Goal: Task Accomplishment & Management: Manage account settings

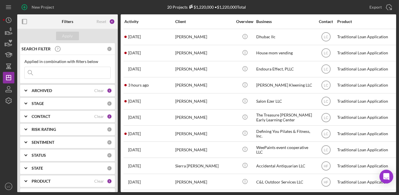
click at [40, 25] on div at bounding box center [34, 21] width 34 height 14
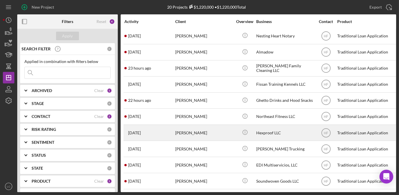
scroll to position [137, 0]
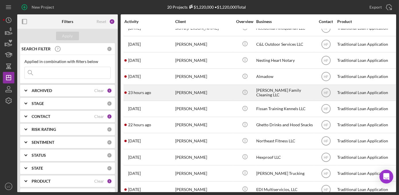
click at [271, 89] on div "[PERSON_NAME] Family Cleaning LLC" at bounding box center [284, 92] width 57 height 15
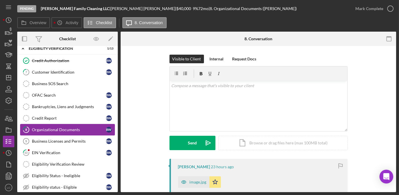
scroll to position [28, 0]
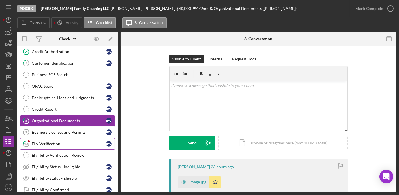
click at [50, 141] on div "EIN Verification" at bounding box center [69, 143] width 74 height 5
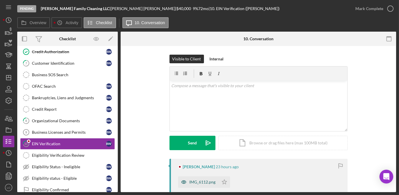
click at [203, 181] on div "IMG_6112.png" at bounding box center [202, 181] width 26 height 5
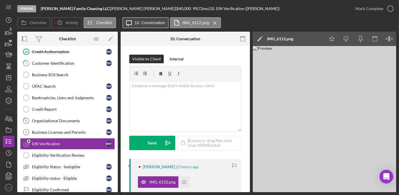
click at [151, 22] on label "10. Conversation" at bounding box center [150, 22] width 30 height 5
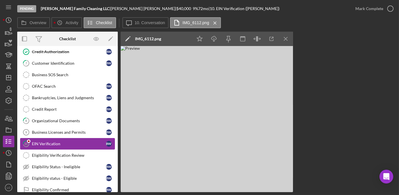
click at [46, 143] on div "EIN Verification" at bounding box center [69, 143] width 74 height 5
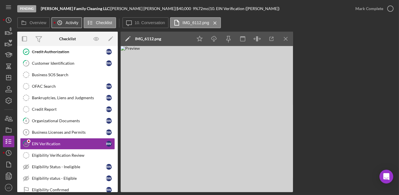
click at [62, 22] on icon "Icon/History" at bounding box center [59, 22] width 11 height 11
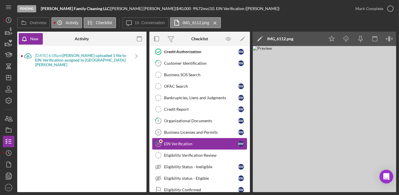
click at [189, 141] on div "EIN Verification" at bounding box center [201, 143] width 74 height 5
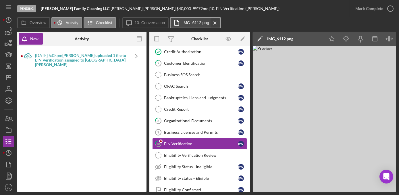
click at [214, 22] on icon "Icon/Menu Close" at bounding box center [215, 23] width 10 height 14
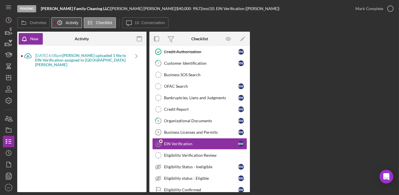
click at [71, 23] on label "Activity" at bounding box center [71, 22] width 13 height 5
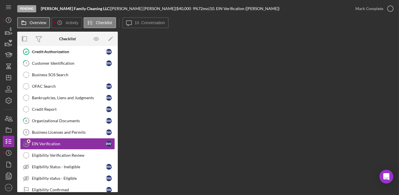
click at [35, 22] on label "Overview" at bounding box center [38, 22] width 17 height 5
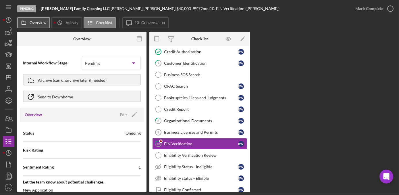
click at [48, 22] on button "Overview" at bounding box center [33, 22] width 33 height 11
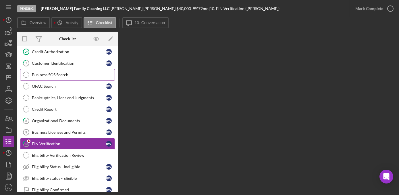
click at [51, 76] on div "Business SOS Search" at bounding box center [73, 74] width 83 height 5
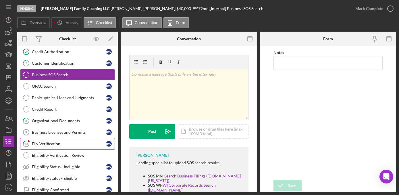
click at [55, 141] on div "EIN Verification" at bounding box center [69, 143] width 74 height 5
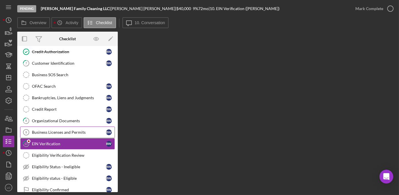
click at [60, 132] on div "Business Licenses and Permits" at bounding box center [69, 132] width 74 height 5
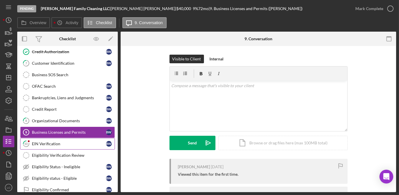
click at [60, 144] on link "10 EIN Verification B W" at bounding box center [67, 143] width 95 height 11
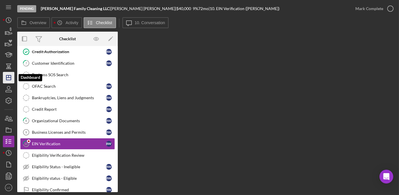
click at [5, 77] on icon "Icon/Dashboard" at bounding box center [8, 77] width 14 height 14
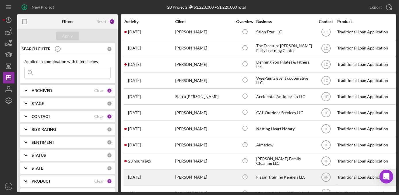
scroll to position [78, 0]
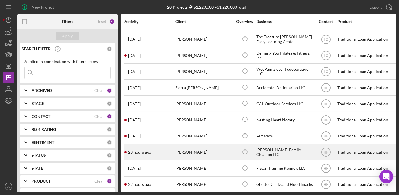
click at [282, 156] on div "[PERSON_NAME] Family Cleaning LLC" at bounding box center [284, 151] width 57 height 15
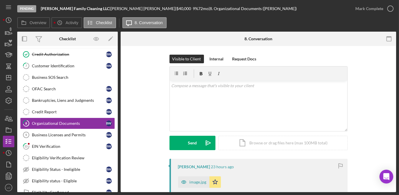
scroll to position [28, 0]
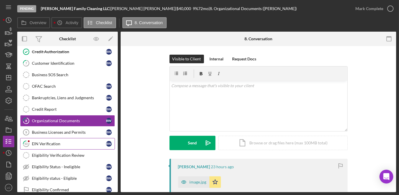
click at [59, 144] on link "10 EIN Verification B W" at bounding box center [67, 143] width 95 height 11
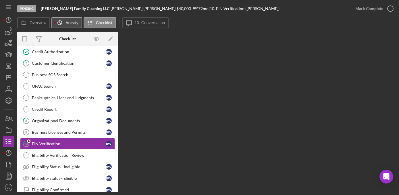
click at [55, 22] on icon "Icon/History" at bounding box center [59, 22] width 11 height 11
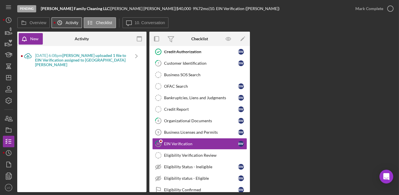
click at [57, 22] on icon "Icon/History" at bounding box center [59, 22] width 11 height 11
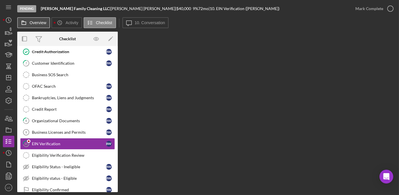
click at [35, 24] on label "Overview" at bounding box center [38, 22] width 17 height 5
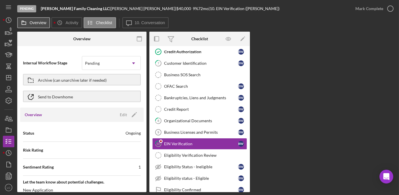
click at [35, 24] on label "Overview" at bounding box center [38, 22] width 17 height 5
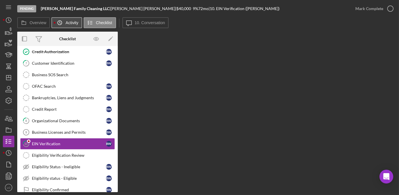
click at [63, 20] on icon "Icon/History" at bounding box center [59, 22] width 11 height 11
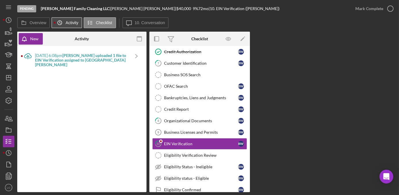
click at [63, 20] on icon "Icon/History" at bounding box center [59, 22] width 11 height 11
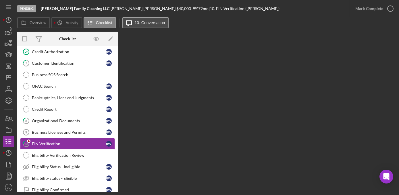
click at [147, 20] on button "Icon/Message 10. Conversation" at bounding box center [145, 22] width 46 height 11
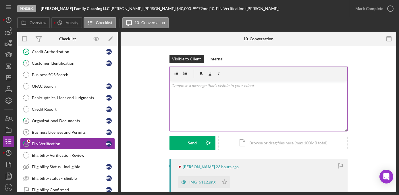
click at [230, 110] on div "v Color teal Color pink Remove color Add row above Add row below Add column bef…" at bounding box center [258, 106] width 177 height 50
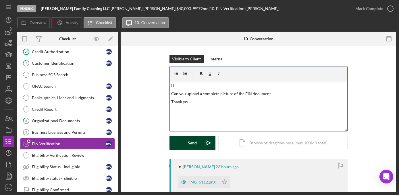
click at [202, 146] on icon "Icon/icon-invite-send" at bounding box center [208, 142] width 14 height 14
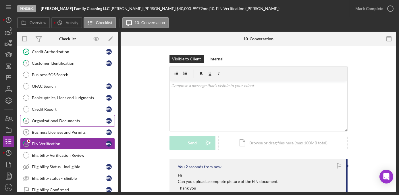
click at [65, 119] on div "Organizational Documents" at bounding box center [69, 120] width 74 height 5
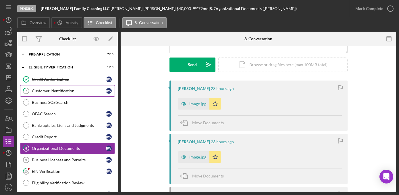
click at [40, 92] on div "Customer Identification" at bounding box center [69, 90] width 74 height 5
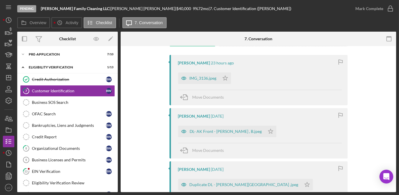
scroll to position [104, 0]
click at [227, 129] on div "DL- AK Front - [PERSON_NAME] , B.jpeg" at bounding box center [225, 130] width 72 height 5
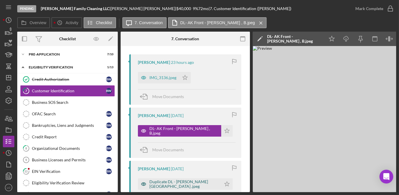
click at [198, 182] on div "Duplicate DL - [PERSON_NAME][GEOGRAPHIC_DATA] .jpeg" at bounding box center [183, 183] width 69 height 9
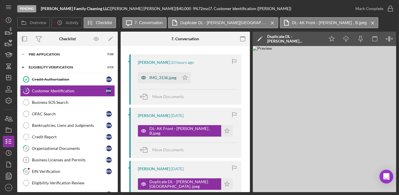
click at [168, 80] on div "IMG_3136.jpeg" at bounding box center [158, 77] width 41 height 11
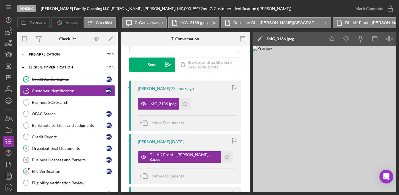
scroll to position [0, 0]
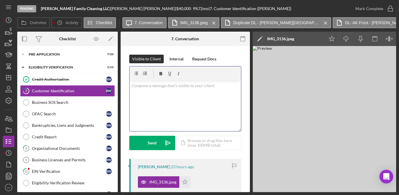
click at [180, 103] on div "v Color teal Color pink Remove color Add row above Add row below Add column bef…" at bounding box center [184, 106] width 111 height 50
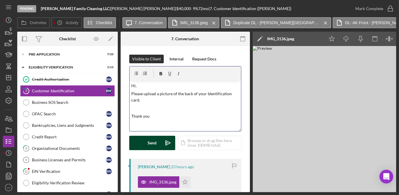
click at [154, 139] on div "Send" at bounding box center [152, 142] width 9 height 14
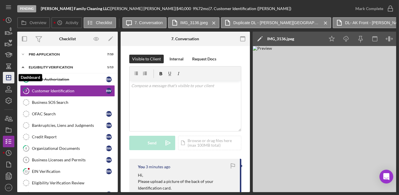
click at [9, 79] on icon "Icon/Dashboard" at bounding box center [8, 77] width 14 height 14
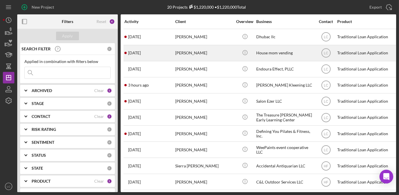
click at [206, 57] on div "[PERSON_NAME]" at bounding box center [203, 52] width 57 height 15
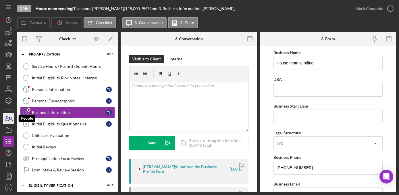
click at [6, 117] on icon "button" at bounding box center [8, 118] width 14 height 14
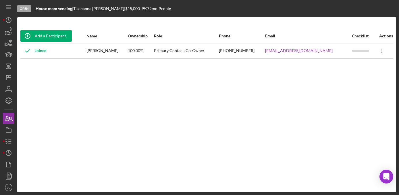
click at [47, 80] on div "Add a Participant Name Ownership Role Phone Email Checklist Actions Joined [PER…" at bounding box center [206, 105] width 378 height 152
click at [6, 141] on polyline "button" at bounding box center [6, 141] width 1 height 1
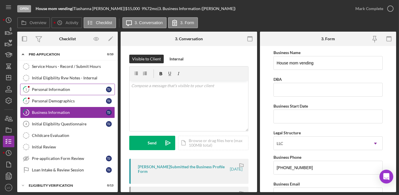
click at [46, 90] on div "Personal Information" at bounding box center [69, 89] width 74 height 5
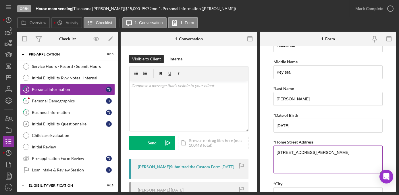
scroll to position [26, 0]
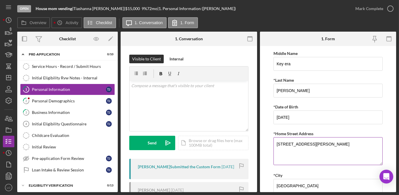
click at [303, 144] on textarea "[STREET_ADDRESS][PERSON_NAME]" at bounding box center [327, 151] width 109 height 28
click at [313, 143] on textarea "[STREET_ADDRESS][PERSON_NAME]" at bounding box center [327, 151] width 109 height 28
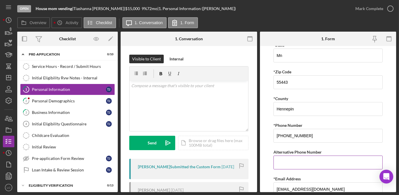
scroll to position [205, 0]
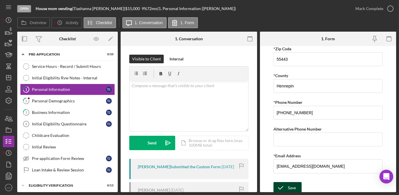
type textarea "[STREET_ADDRESS][PERSON_NAME]"
click at [292, 185] on div "Save" at bounding box center [292, 187] width 8 height 11
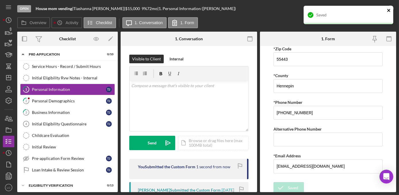
click at [390, 11] on icon "close" at bounding box center [389, 10] width 4 height 5
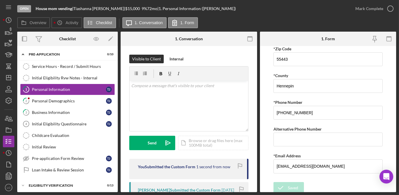
click at [390, 9] on div "Saved" at bounding box center [348, 17] width 92 height 25
click at [0, 0] on icon "button" at bounding box center [0, 0] width 0 height 0
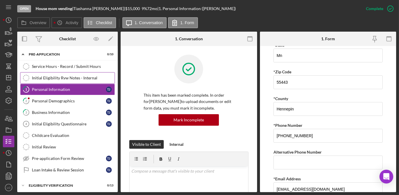
scroll to position [228, 0]
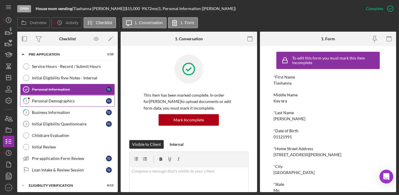
click at [41, 104] on link "2 Personal Demographics T J" at bounding box center [67, 100] width 95 height 11
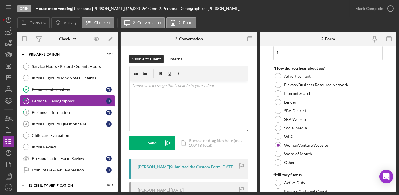
scroll to position [618, 0]
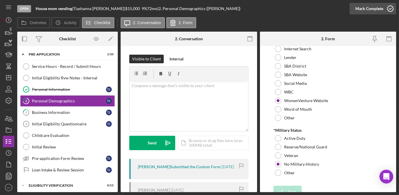
click at [391, 8] on icon "button" at bounding box center [390, 8] width 14 height 14
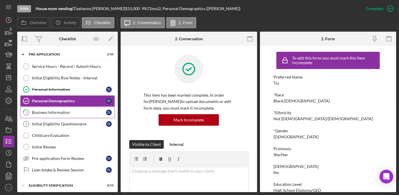
click at [54, 108] on link "3 Business Information T J" at bounding box center [67, 111] width 95 height 11
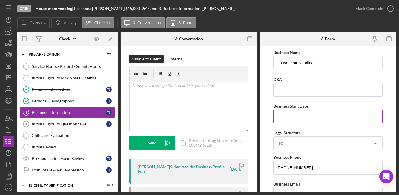
click at [297, 123] on input "Business Start Date" at bounding box center [327, 116] width 109 height 14
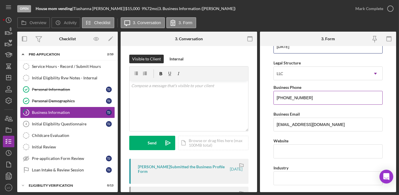
scroll to position [78, 0]
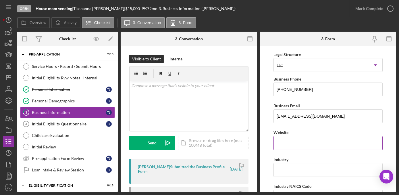
type input "[DATE]"
click at [319, 139] on input "Website" at bounding box center [327, 143] width 109 height 14
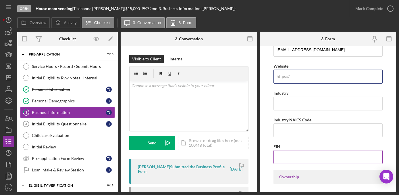
scroll to position [156, 0]
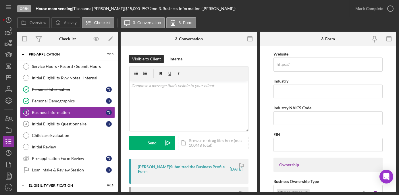
click at [304, 146] on input "EIN" at bounding box center [327, 145] width 109 height 14
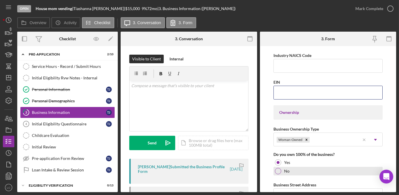
scroll to position [235, 0]
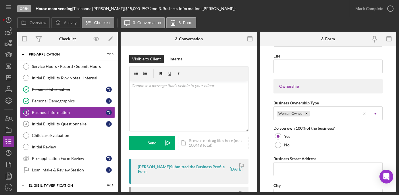
click at [269, 144] on form "Business Name House mom vending DBA Business Start Date [DATE] Legal Structure …" at bounding box center [328, 119] width 136 height 146
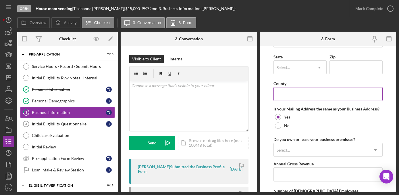
scroll to position [417, 0]
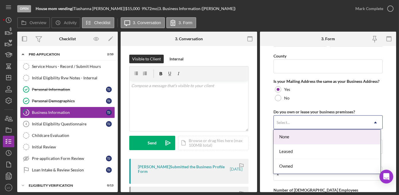
click at [372, 123] on icon "Icon/Dropdown Arrow" at bounding box center [375, 122] width 14 height 14
click at [348, 140] on div "None" at bounding box center [326, 136] width 107 height 15
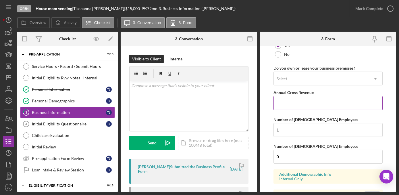
scroll to position [469, 0]
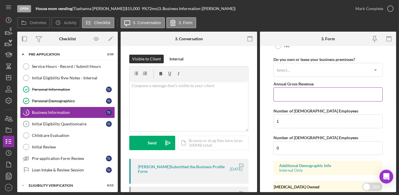
click at [301, 94] on input "Annual Gross Revenue" at bounding box center [327, 94] width 109 height 14
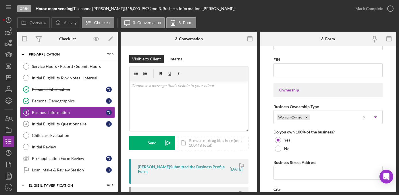
scroll to position [209, 0]
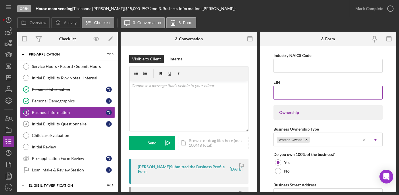
type input "$140,000"
click at [290, 90] on input "EIN" at bounding box center [327, 93] width 109 height 14
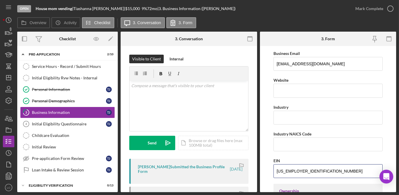
scroll to position [0, 0]
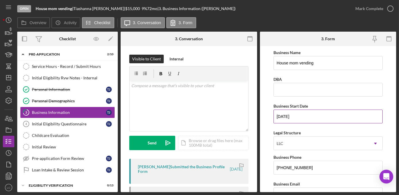
type input "[US_EMPLOYER_IDENTIFICATION_NUMBER]"
click at [285, 114] on input "[DATE]" at bounding box center [327, 116] width 109 height 14
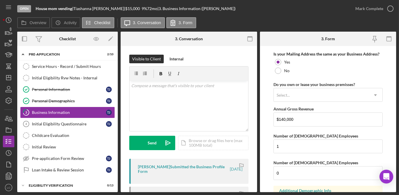
scroll to position [488, 0]
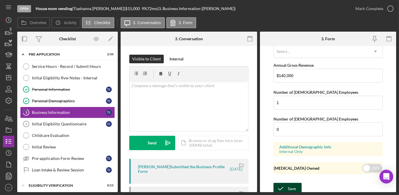
type input "[DATE]"
click at [288, 183] on div "Save" at bounding box center [292, 188] width 8 height 11
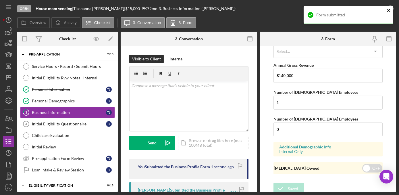
click at [390, 10] on icon "close" at bounding box center [389, 10] width 4 height 5
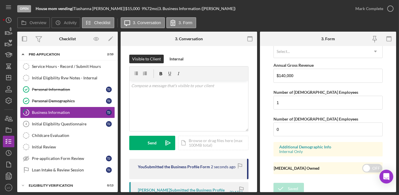
click at [389, 10] on div "Open House mom vending | [PERSON_NAME] | $15,000 $15,000 9 % 72 mo | 3. Busines…" at bounding box center [199, 97] width 399 height 195
click at [387, 10] on icon "button" at bounding box center [390, 8] width 14 height 14
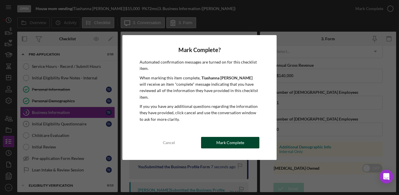
click at [230, 137] on div "Mark Complete" at bounding box center [230, 142] width 28 height 11
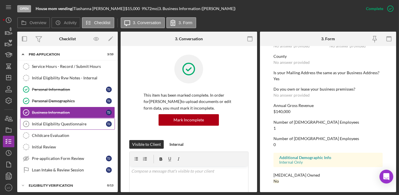
scroll to position [287, 0]
click at [82, 123] on div "Initial Eligibility Questionnaire" at bounding box center [69, 123] width 74 height 5
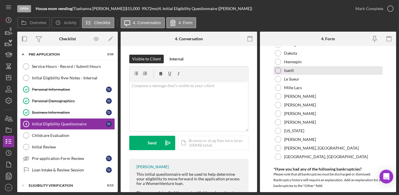
scroll to position [26, 0]
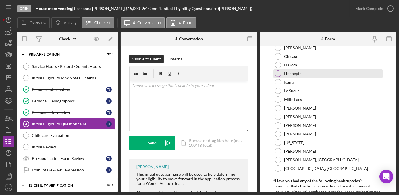
click at [280, 76] on div "Hennepin" at bounding box center [327, 73] width 109 height 9
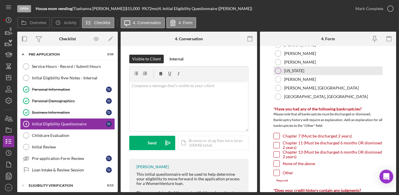
scroll to position [130, 0]
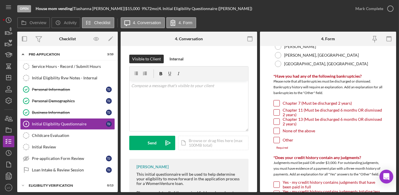
click at [277, 131] on input "None of the above" at bounding box center [276, 131] width 6 height 6
checkbox input "true"
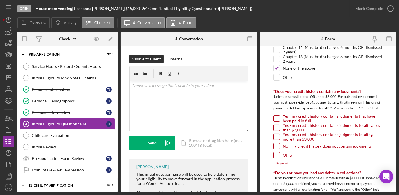
scroll to position [209, 0]
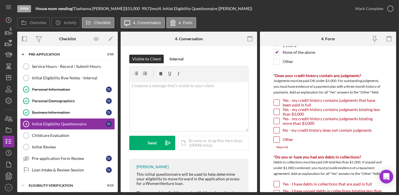
click at [278, 131] on input "No - my credit history does not contain judgments" at bounding box center [276, 130] width 6 height 6
checkbox input "true"
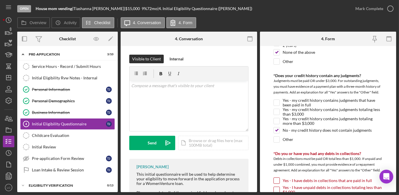
scroll to position [287, 0]
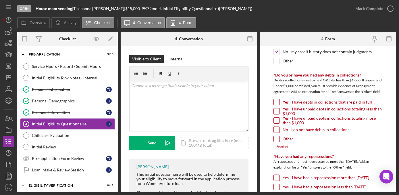
click at [273, 137] on input "Other" at bounding box center [276, 139] width 6 height 6
checkbox input "true"
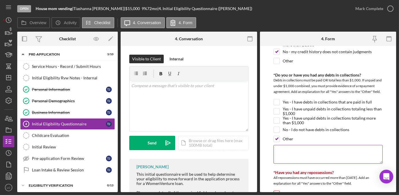
click at [281, 153] on textarea at bounding box center [327, 154] width 109 height 18
click at [285, 149] on textarea "Onlys Student Loans" at bounding box center [327, 154] width 109 height 18
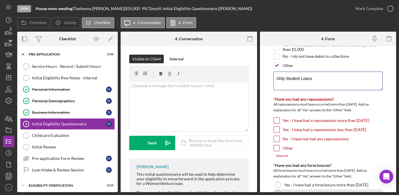
scroll to position [391, 0]
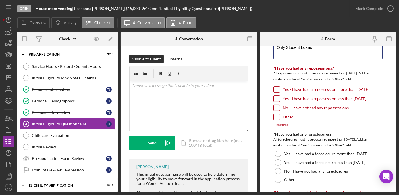
type textarea "Only Student Loans"
click at [276, 106] on input "No - I have not had any repossessions" at bounding box center [276, 108] width 6 height 6
checkbox input "true"
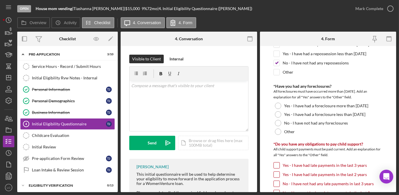
scroll to position [443, 0]
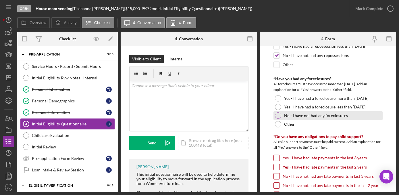
click at [276, 112] on div at bounding box center [278, 115] width 6 height 6
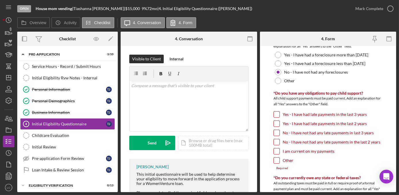
scroll to position [496, 0]
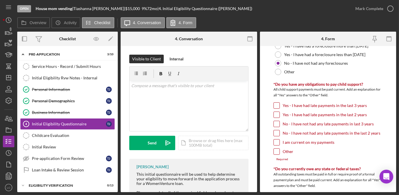
click at [276, 148] on input "Other" at bounding box center [276, 151] width 6 height 6
checkbox input "true"
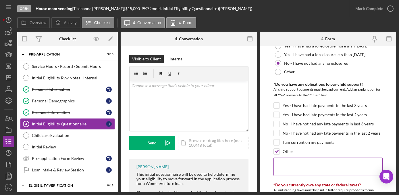
click at [297, 164] on textarea at bounding box center [327, 166] width 109 height 18
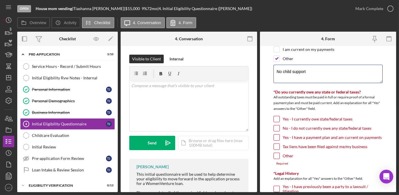
scroll to position [600, 0]
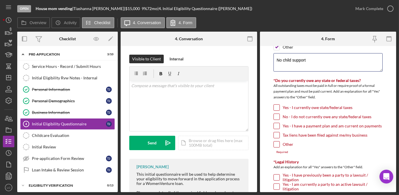
type textarea "No child support"
click at [275, 114] on input "No - I do not currently owe any state/federal taxes" at bounding box center [276, 117] width 6 height 6
checkbox input "true"
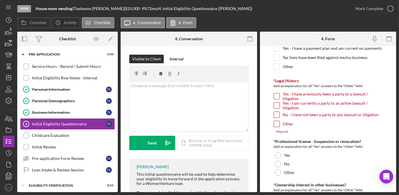
scroll to position [678, 0]
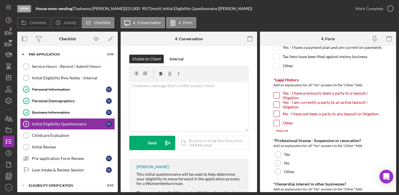
click at [275, 111] on input "No - I have not been a party to any lawsuit or litigation" at bounding box center [276, 114] width 6 height 6
checkbox input "true"
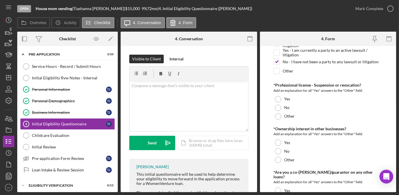
scroll to position [730, 0]
click at [279, 104] on div at bounding box center [278, 107] width 6 height 6
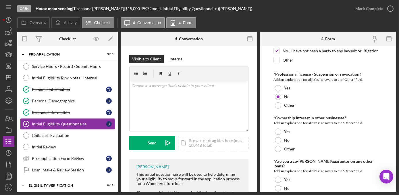
scroll to position [756, 0]
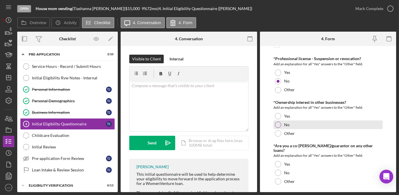
click at [277, 121] on div at bounding box center [278, 124] width 6 height 6
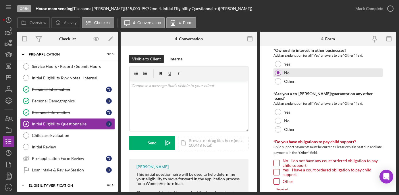
scroll to position [809, 0]
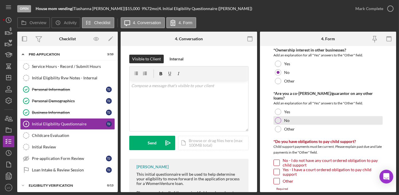
click at [277, 117] on div at bounding box center [278, 120] width 6 height 6
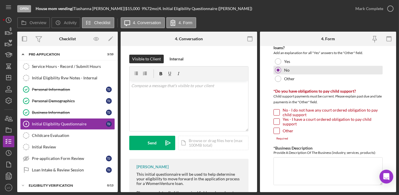
scroll to position [861, 0]
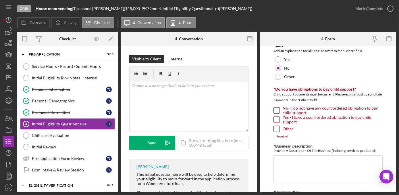
click at [278, 126] on input "Other" at bounding box center [276, 129] width 6 height 6
checkbox input "true"
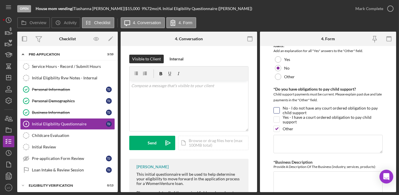
click at [276, 107] on input "No - I do not have any court ordered obligation to pay child support" at bounding box center [276, 110] width 6 height 6
checkbox input "true"
click at [278, 126] on input "Other" at bounding box center [276, 129] width 6 height 6
checkbox input "false"
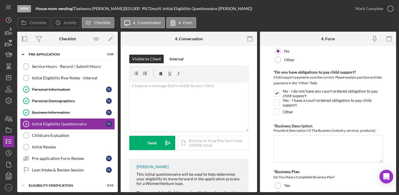
scroll to position [887, 0]
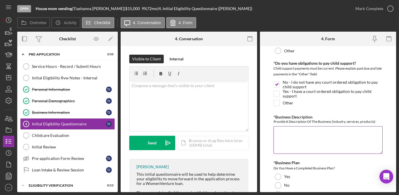
click at [300, 127] on textarea "*Business Description" at bounding box center [327, 140] width 109 height 28
click at [354, 126] on textarea "Provide quality products toiletries, wardrobe for entertainers." at bounding box center [327, 140] width 109 height 28
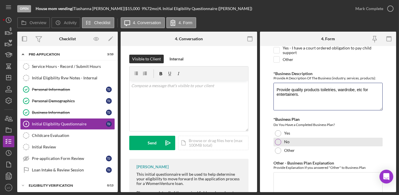
scroll to position [939, 0]
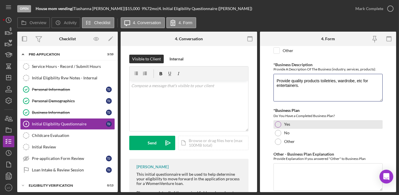
type textarea "Provide quality products toiletries, wardrobe, etc for entertainers."
click at [292, 120] on div "Yes" at bounding box center [327, 124] width 109 height 9
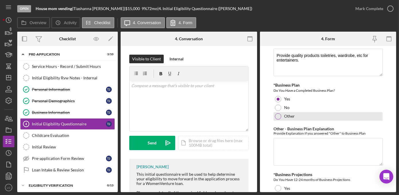
scroll to position [991, 0]
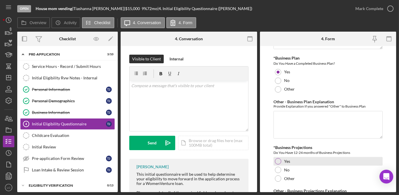
click at [302, 157] on div "Yes" at bounding box center [327, 161] width 109 height 9
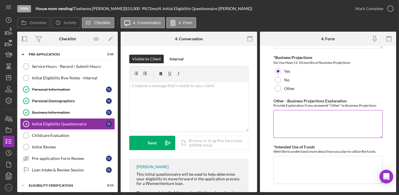
scroll to position [1083, 0]
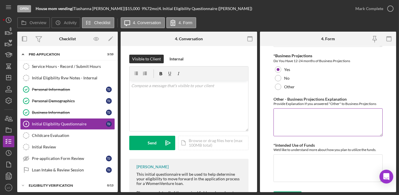
click at [319, 111] on textarea "Other - Business Projections Explanation" at bounding box center [327, 122] width 109 height 28
click at [306, 164] on textarea "*Intended Use of Funds" at bounding box center [327, 168] width 109 height 28
drag, startPoint x: 282, startPoint y: 150, endPoint x: 268, endPoint y: 151, distance: 13.8
click at [268, 151] on form "*In which county is your business located? Business Address must be located wit…" at bounding box center [328, 119] width 136 height 146
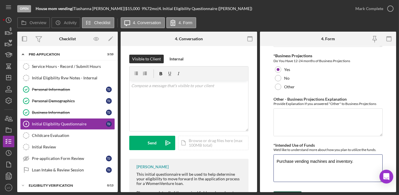
type textarea "Purchase vending machines and inventory."
click at [295, 191] on div "Save" at bounding box center [292, 196] width 8 height 11
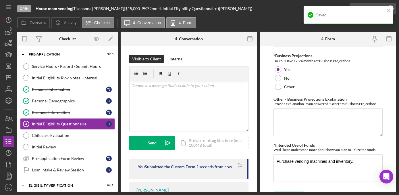
click at [392, 9] on div "Saved" at bounding box center [348, 17] width 92 height 25
click at [390, 8] on div "Saved" at bounding box center [348, 15] width 90 height 18
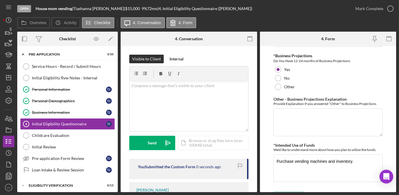
click at [390, 8] on div "Saved" at bounding box center [348, 17] width 92 height 25
click at [0, 0] on icon "button" at bounding box center [0, 0] width 0 height 0
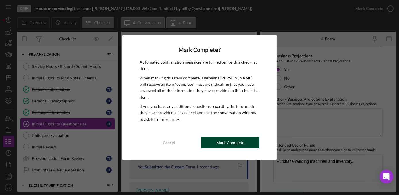
click at [245, 141] on button "Mark Complete" at bounding box center [230, 142] width 58 height 11
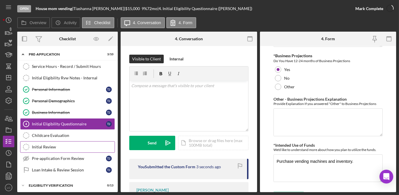
scroll to position [1106, 0]
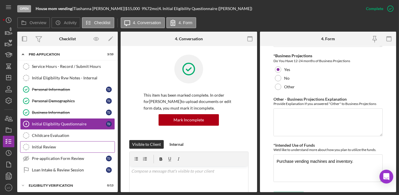
click at [75, 141] on link "Initial Review Initial Review" at bounding box center [67, 146] width 95 height 11
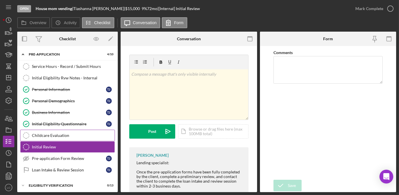
click at [75, 136] on div "Childcare Evaluation" at bounding box center [73, 135] width 83 height 5
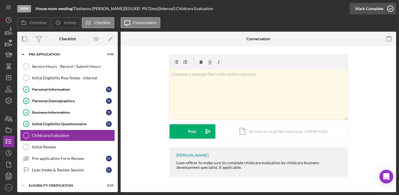
click at [393, 9] on icon "button" at bounding box center [390, 8] width 14 height 14
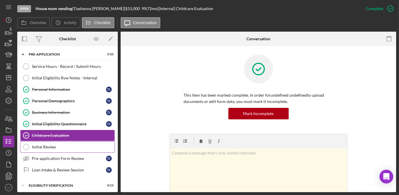
click at [68, 142] on link "Initial Review Initial Review" at bounding box center [67, 146] width 95 height 11
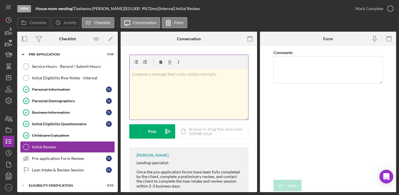
click at [202, 92] on div "v Color teal Color pink Remove color Add row above Add row below Add column bef…" at bounding box center [188, 94] width 119 height 50
drag, startPoint x: 184, startPoint y: 86, endPoint x: 117, endPoint y: 65, distance: 70.1
click at [117, 65] on div "Overview Internal Workflow Stage Open Icon/Dropdown Arrow Archive (can unarchiv…" at bounding box center [206, 112] width 378 height 160
copy p "Applicant is working with consulting for the past 8 months with WV Consulting d…"
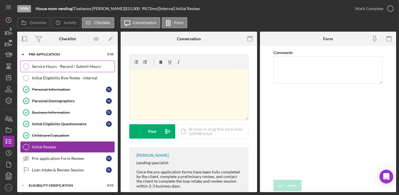
click at [53, 70] on link "Service Hours - Record / Submit Hours Service Hours - Record / Submit Hours" at bounding box center [67, 66] width 95 height 11
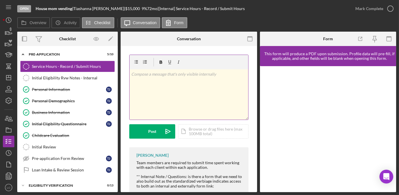
click at [163, 81] on div "v Color teal Color pink Remove color Add row above Add row below Add column bef…" at bounding box center [188, 94] width 119 height 50
drag, startPoint x: 171, startPoint y: 82, endPoint x: 120, endPoint y: 69, distance: 53.2
click at [120, 69] on div "Overview Internal Workflow Stage Open Icon/Dropdown Arrow Archive (can unarchiv…" at bounding box center [206, 112] width 378 height 160
copy p "Applicant is working with consulting for the past 8 months with WV Consulting d…"
click at [176, 81] on p "Applicant is working with consulting for the past 8 months with WV Consulting d…" at bounding box center [188, 77] width 115 height 13
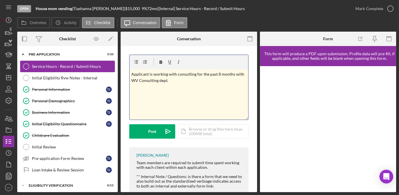
drag, startPoint x: 174, startPoint y: 81, endPoint x: 81, endPoint y: 68, distance: 93.3
click at [81, 68] on div "Overview Internal Workflow Stage Open Icon/Dropdown Arrow Archive (can unarchiv…" at bounding box center [206, 112] width 378 height 160
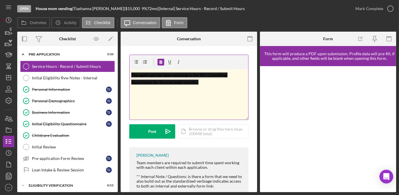
click at [209, 87] on div "v Color teal Color pink Remove color Add row above Add row below Add column bef…" at bounding box center [188, 94] width 119 height 50
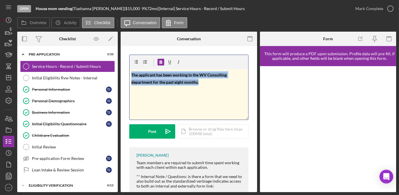
drag, startPoint x: 208, startPoint y: 82, endPoint x: 122, endPoint y: 63, distance: 88.3
click at [122, 63] on div "v Color teal Color pink Remove color Add row above Add row below Add column bef…" at bounding box center [189, 142] width 136 height 193
paste div
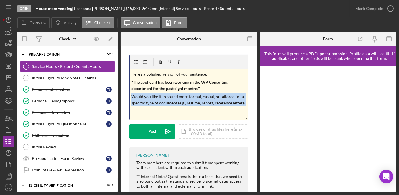
drag, startPoint x: 151, startPoint y: 110, endPoint x: 130, endPoint y: 95, distance: 25.4
click at [130, 95] on div "v Color teal Color pink Remove color Add row above Add row below Add column bef…" at bounding box center [188, 94] width 119 height 50
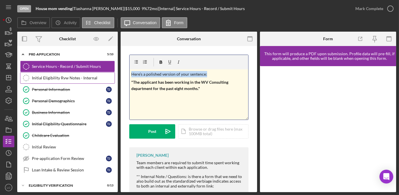
drag, startPoint x: 216, startPoint y: 72, endPoint x: 107, endPoint y: 73, distance: 108.5
click at [107, 73] on div "Overview Internal Workflow Stage Open Icon/Dropdown Arrow Archive (can unarchiv…" at bounding box center [206, 112] width 378 height 160
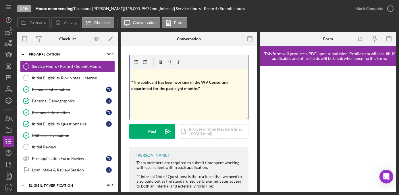
click at [131, 81] on span ""The applicant has been working in the WV Consulting department for the past ei…" at bounding box center [180, 84] width 98 height 11
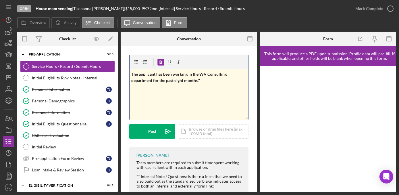
click at [201, 81] on p "T he applicant has been working in the WV Consulting department for the past ei…" at bounding box center [188, 77] width 115 height 13
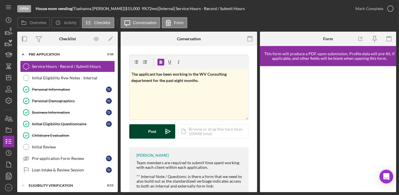
click at [158, 132] on button "Post Icon/icon-invite-send" at bounding box center [152, 131] width 46 height 14
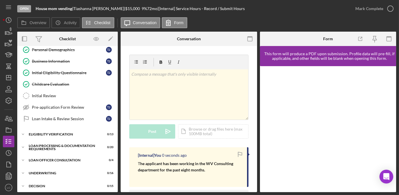
scroll to position [52, 0]
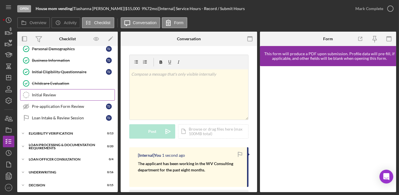
click at [36, 91] on link "Initial Review Initial Review" at bounding box center [67, 94] width 95 height 11
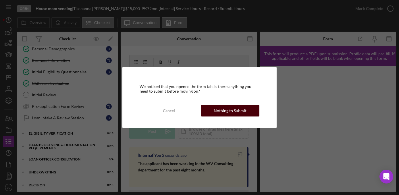
click at [223, 108] on div "Nothing to Submit" at bounding box center [229, 110] width 33 height 11
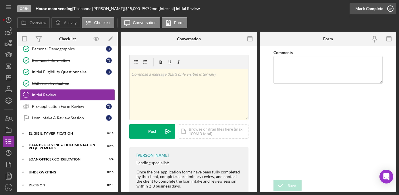
click at [387, 9] on icon "button" at bounding box center [390, 8] width 14 height 14
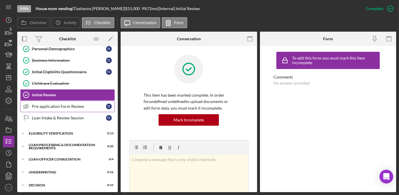
click at [55, 106] on div "Pre-application Form Review" at bounding box center [69, 106] width 74 height 5
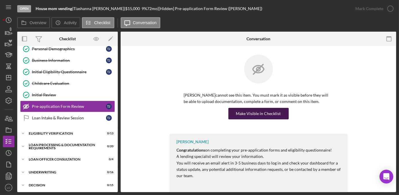
click at [257, 110] on div "Make Visible in Checklist" at bounding box center [258, 113] width 45 height 11
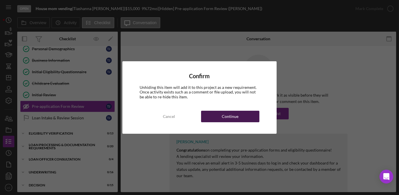
click at [214, 116] on button "Continue" at bounding box center [230, 115] width 58 height 11
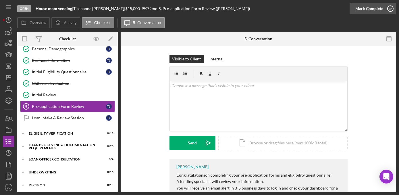
click at [386, 9] on icon "button" at bounding box center [390, 8] width 14 height 14
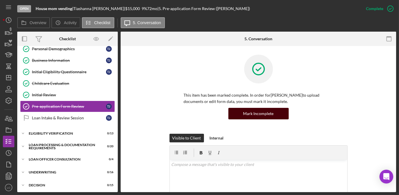
click at [251, 111] on div "Mark Incomplete" at bounding box center [258, 113] width 30 height 11
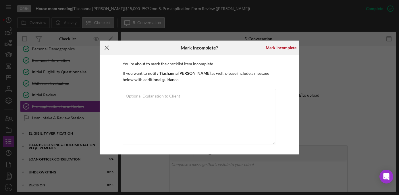
click at [108, 50] on icon "Icon/Menu Close" at bounding box center [107, 47] width 14 height 14
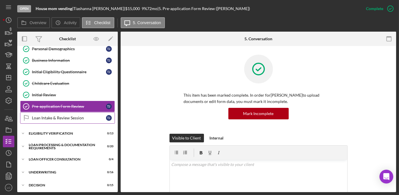
click at [57, 119] on link "Loan Intake & Review Session Loan Intake & Review Session T J" at bounding box center [67, 117] width 95 height 11
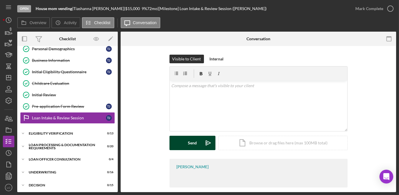
click at [193, 140] on div "Send" at bounding box center [192, 142] width 9 height 14
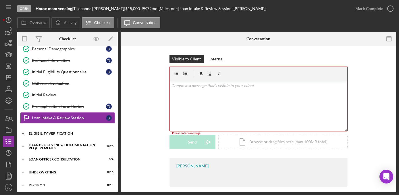
click at [70, 131] on div "Eligibility Verification" at bounding box center [70, 132] width 82 height 3
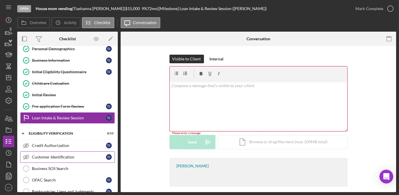
drag, startPoint x: 49, startPoint y: 146, endPoint x: 64, endPoint y: 148, distance: 15.6
click at [49, 146] on link "Credit Authorization Credit Authorization T J" at bounding box center [67, 144] width 95 height 11
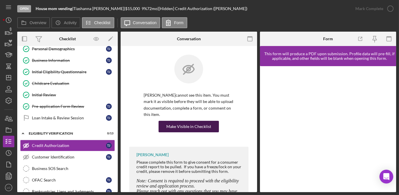
click at [189, 123] on div "Make Visible in Checklist" at bounding box center [188, 126] width 45 height 11
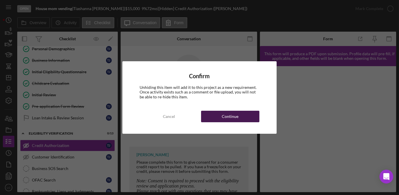
click at [209, 118] on button "Continue" at bounding box center [230, 115] width 58 height 11
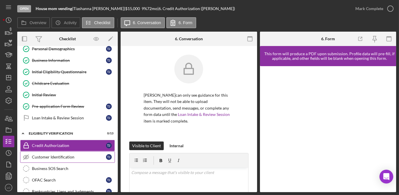
click at [51, 154] on div "Customer Identification" at bounding box center [69, 156] width 74 height 5
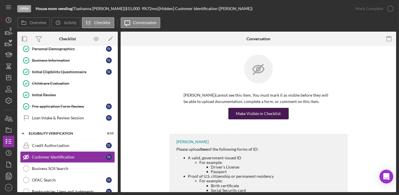
click at [263, 118] on div "Make Visible in Checklist" at bounding box center [258, 113] width 45 height 11
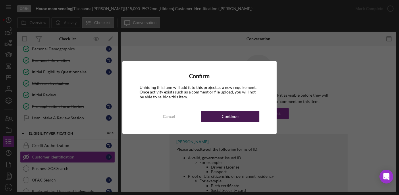
click at [230, 117] on div "Continue" at bounding box center [230, 115] width 17 height 11
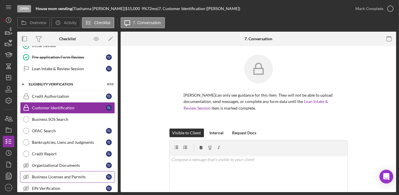
scroll to position [130, 0]
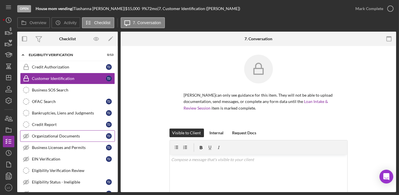
click at [58, 137] on link "Organizational Documents Organizational Documents T J" at bounding box center [67, 135] width 95 height 11
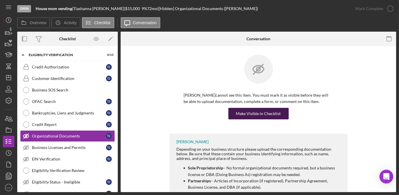
click at [249, 116] on div "Make Visible in Checklist" at bounding box center [258, 113] width 45 height 11
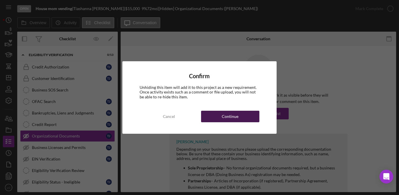
click at [230, 119] on div "Continue" at bounding box center [230, 115] width 17 height 11
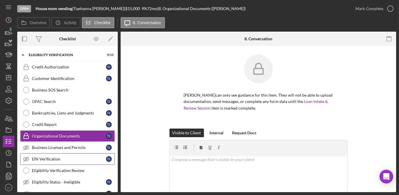
click at [50, 158] on div "EIN Verification" at bounding box center [69, 158] width 74 height 5
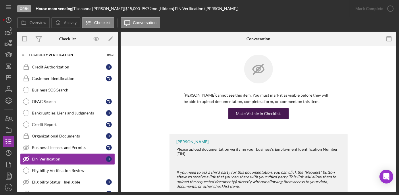
click at [265, 117] on div "Make Visible in Checklist" at bounding box center [258, 113] width 45 height 11
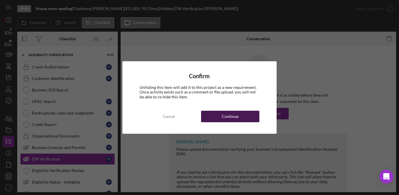
click at [245, 115] on button "Continue" at bounding box center [230, 115] width 58 height 11
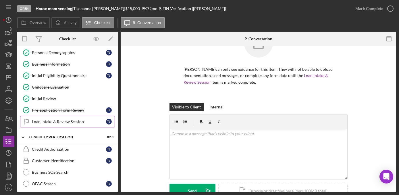
scroll to position [26, 0]
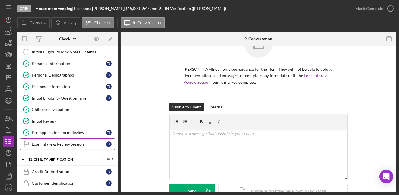
drag, startPoint x: 46, startPoint y: 143, endPoint x: 58, endPoint y: 144, distance: 11.8
click at [46, 143] on div "Loan Intake & Review Session" at bounding box center [69, 143] width 74 height 5
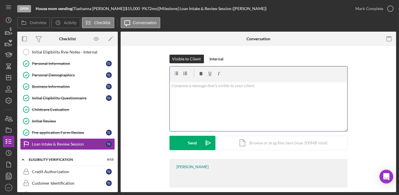
click at [206, 113] on div "v Color teal Color pink Remove color Add row above Add row below Add column bef…" at bounding box center [258, 106] width 177 height 50
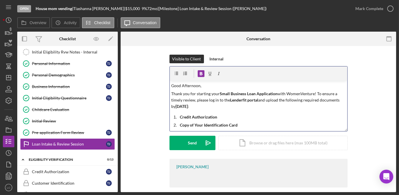
click at [188, 107] on strong "[DATE]" at bounding box center [181, 106] width 12 height 5
click at [185, 107] on strong "[DATE]" at bounding box center [181, 106] width 12 height 5
click at [188, 106] on strong "[DATE]" at bounding box center [181, 106] width 12 height 5
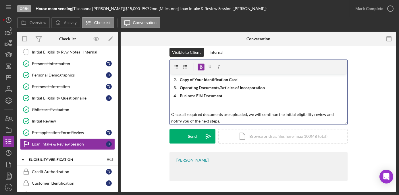
scroll to position [17, 0]
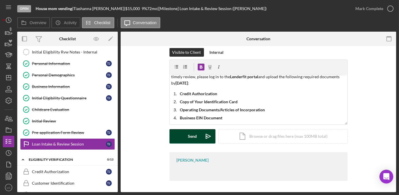
click at [189, 135] on div "Send" at bounding box center [192, 136] width 9 height 14
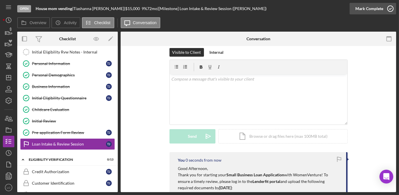
click at [391, 11] on icon "button" at bounding box center [390, 8] width 14 height 14
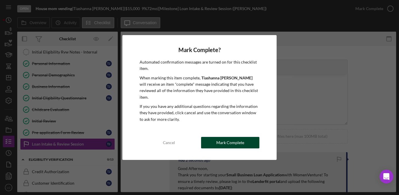
click at [223, 141] on div "Mark Complete" at bounding box center [230, 142] width 28 height 11
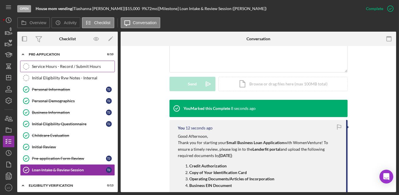
click at [67, 68] on link "Service Hours - Record / Submit Hours Service Hours - Record / Submit Hours" at bounding box center [67, 66] width 95 height 11
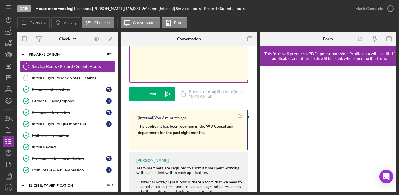
click at [163, 48] on div "v Color teal Color pink Remove color Add row above Add row below Add column bef…" at bounding box center [188, 57] width 119 height 50
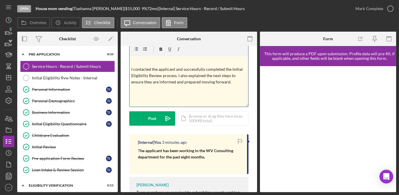
scroll to position [11, 0]
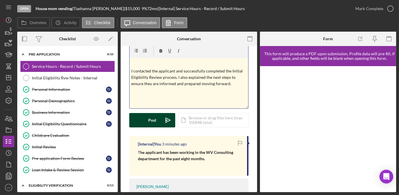
click at [147, 118] on button "Post Icon/icon-invite-send" at bounding box center [152, 120] width 46 height 14
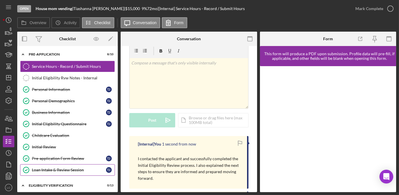
click at [52, 172] on link "Loan Intake & Review Session Loan Intake & Review Session T J" at bounding box center [67, 169] width 95 height 11
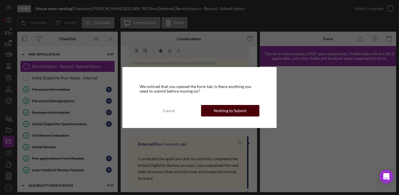
click at [241, 109] on div "Nothing to Submit" at bounding box center [229, 110] width 33 height 11
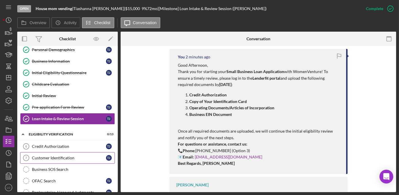
scroll to position [52, 0]
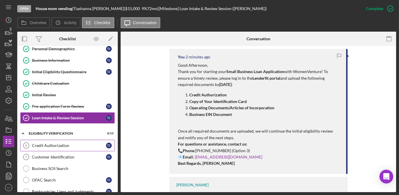
click at [54, 143] on div "Credit Authorization" at bounding box center [69, 145] width 74 height 5
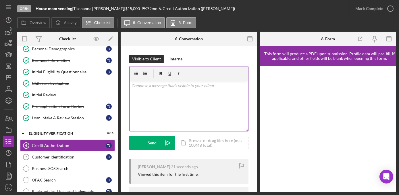
click at [137, 97] on div "v Color teal Color pink Remove color Add row above Add row below Add column bef…" at bounding box center [188, 106] width 119 height 50
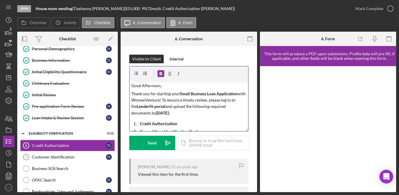
click at [168, 111] on strong "[DATE]" at bounding box center [162, 112] width 12 height 5
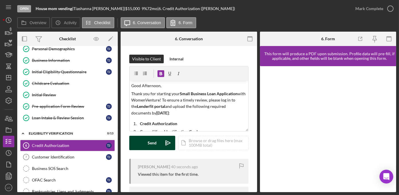
click at [149, 141] on div "Send" at bounding box center [152, 142] width 9 height 14
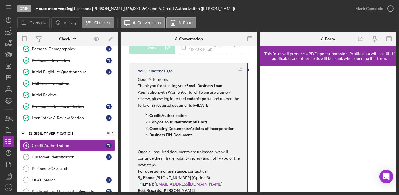
scroll to position [130, 0]
